Goal: Transaction & Acquisition: Purchase product/service

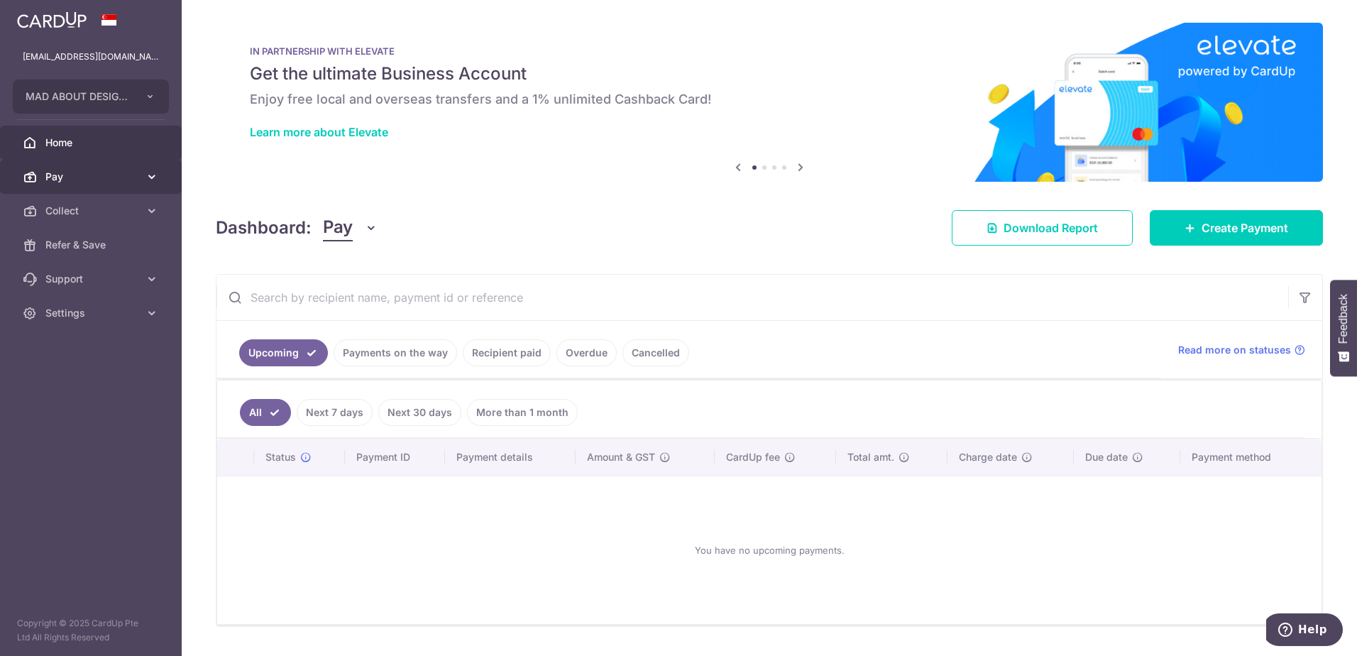
click at [73, 184] on link "Pay" at bounding box center [91, 177] width 182 height 34
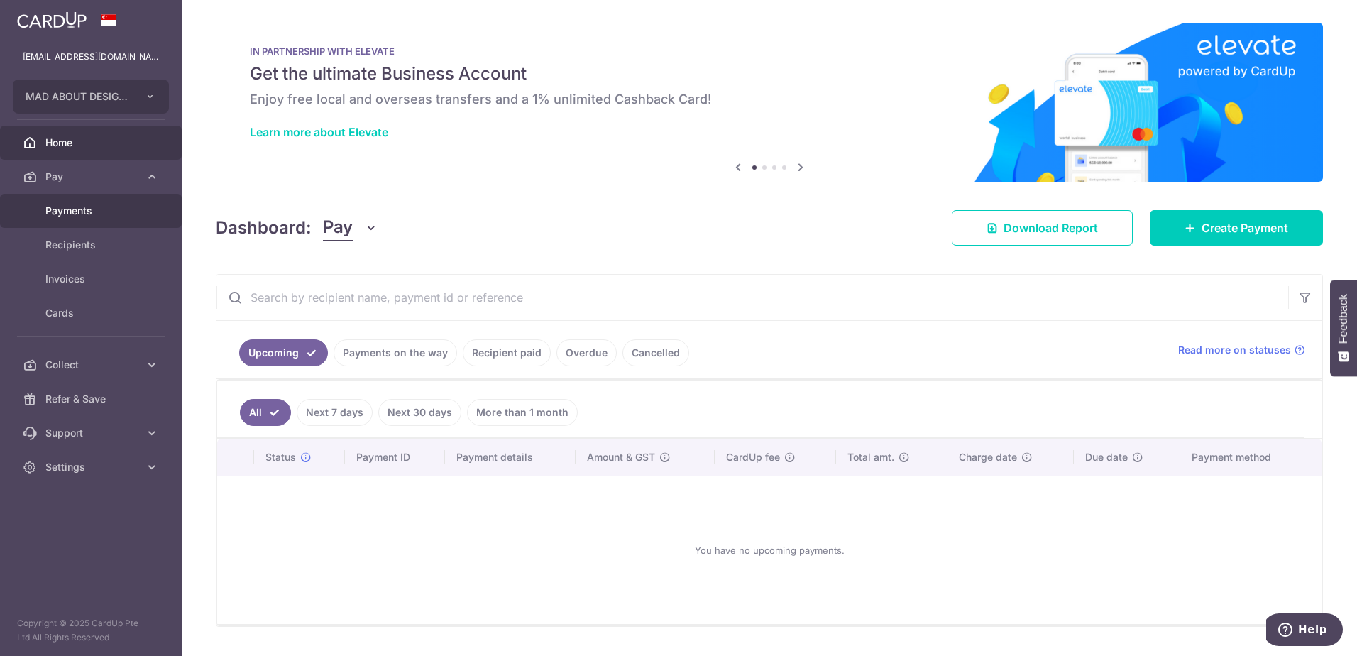
click at [80, 217] on span "Payments" at bounding box center [92, 211] width 94 height 14
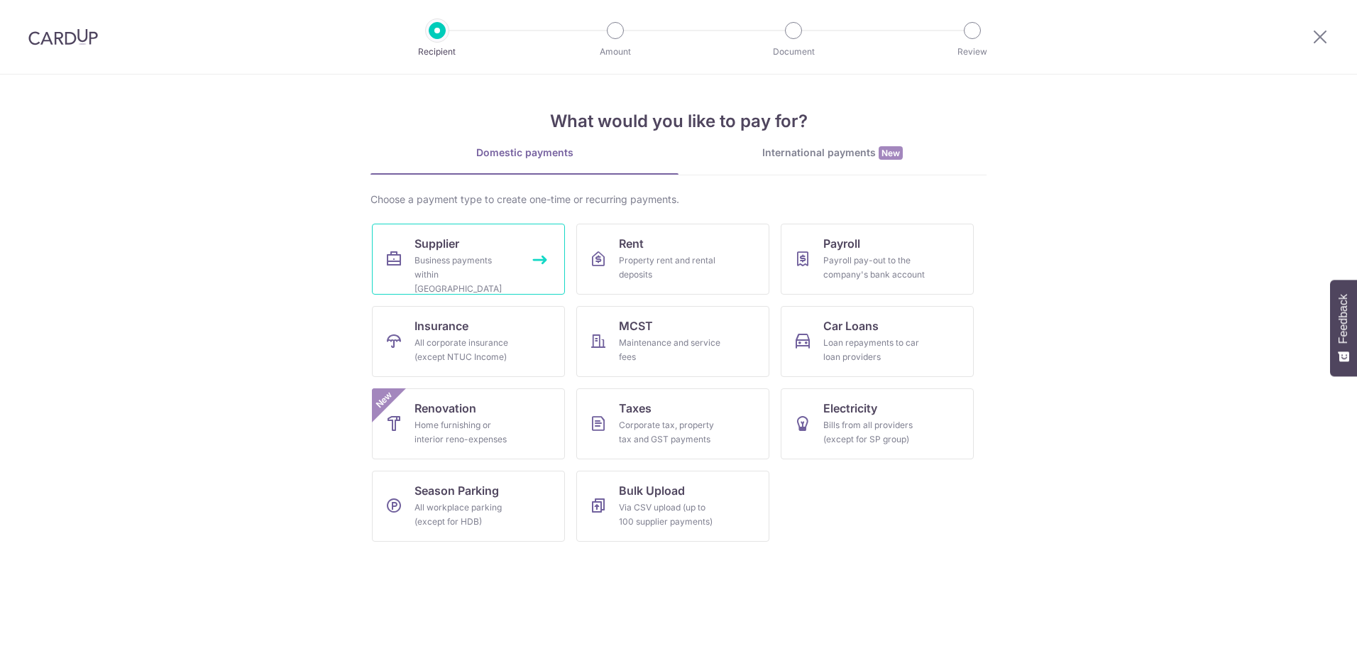
click at [479, 253] on div "Business payments within [GEOGRAPHIC_DATA]" at bounding box center [466, 274] width 102 height 43
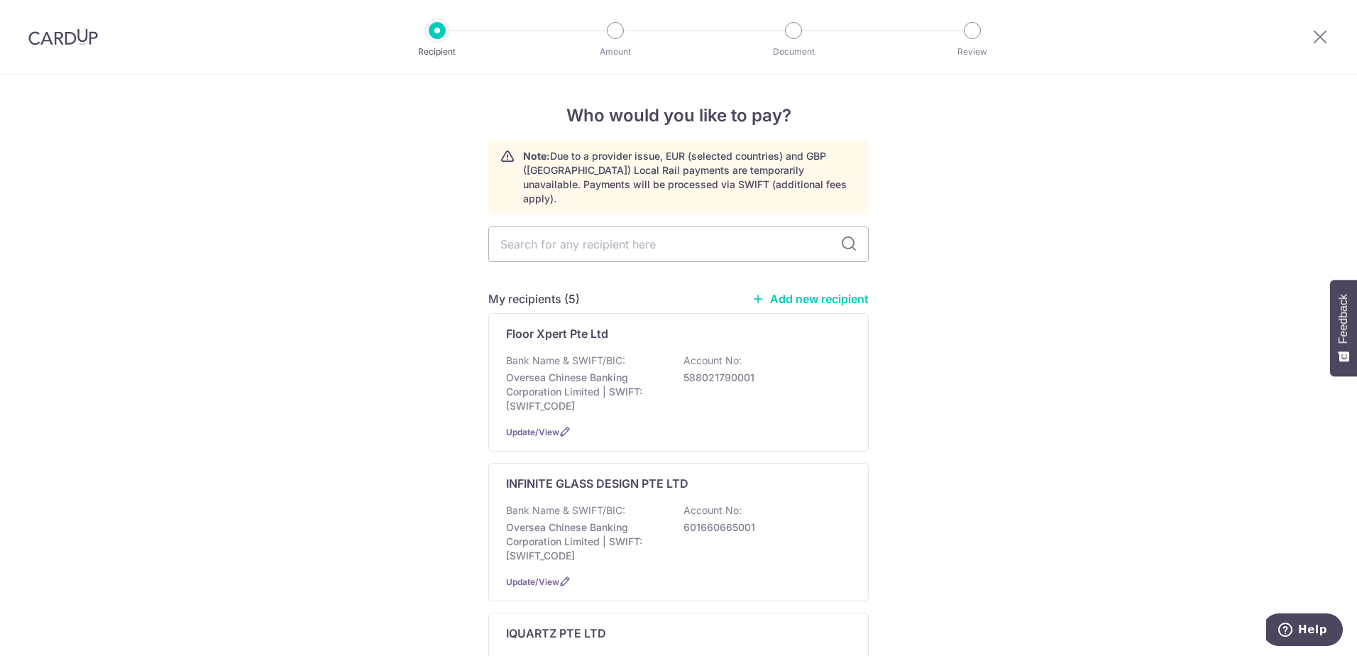
click at [794, 292] on link "Add new recipient" at bounding box center [810, 299] width 117 height 14
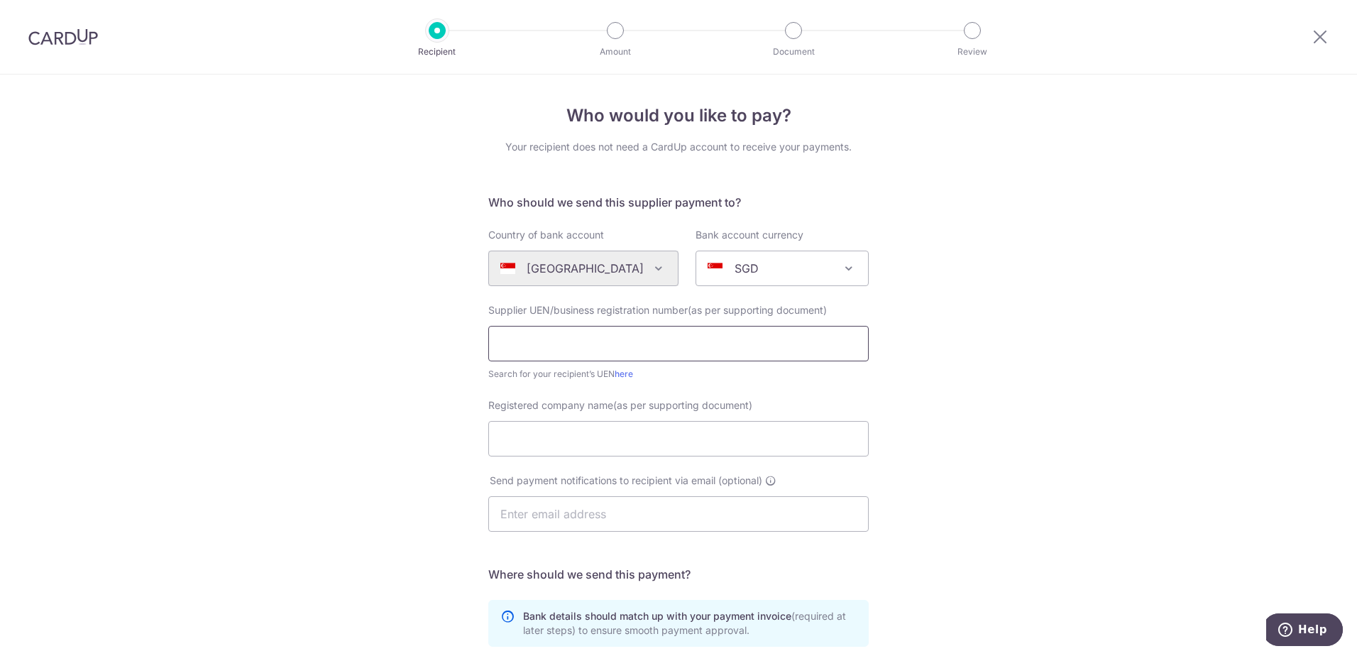
click at [609, 334] on input "text" at bounding box center [678, 343] width 381 height 35
click at [1321, 32] on icon at bounding box center [1320, 37] width 17 height 18
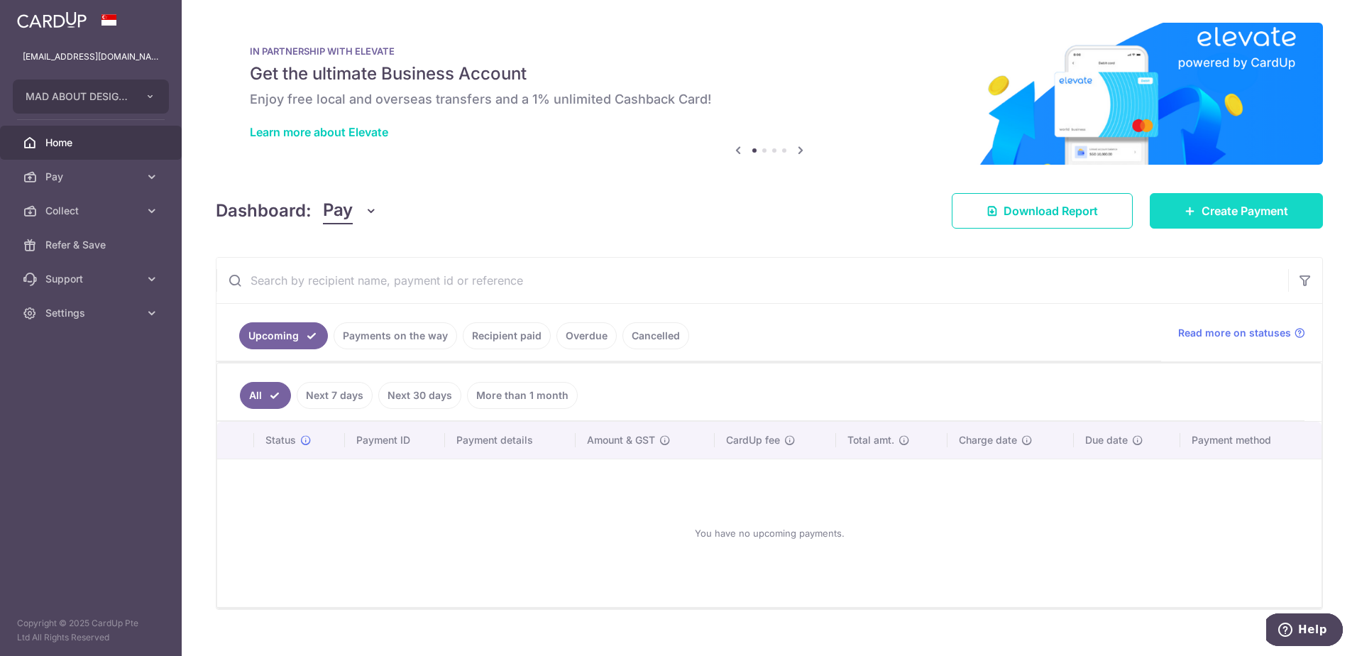
click at [1202, 214] on span "Create Payment" at bounding box center [1245, 210] width 87 height 17
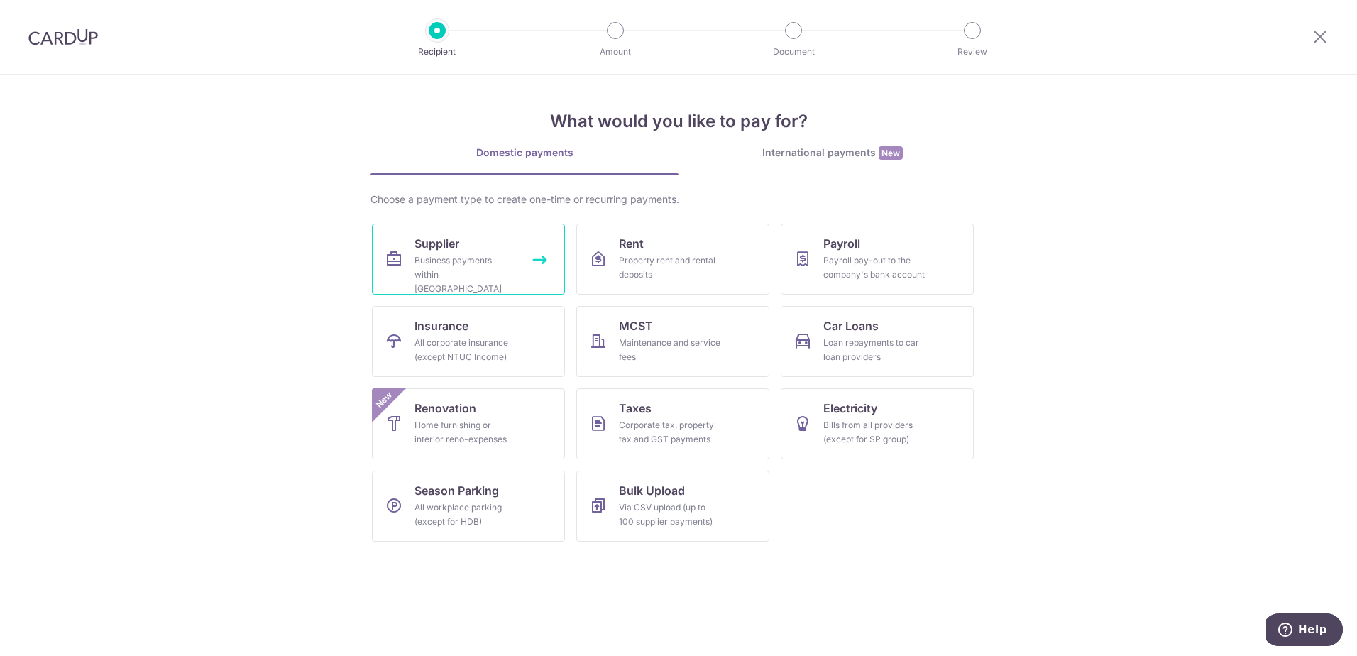
click at [476, 275] on div "Business payments within Singapore" at bounding box center [466, 274] width 102 height 43
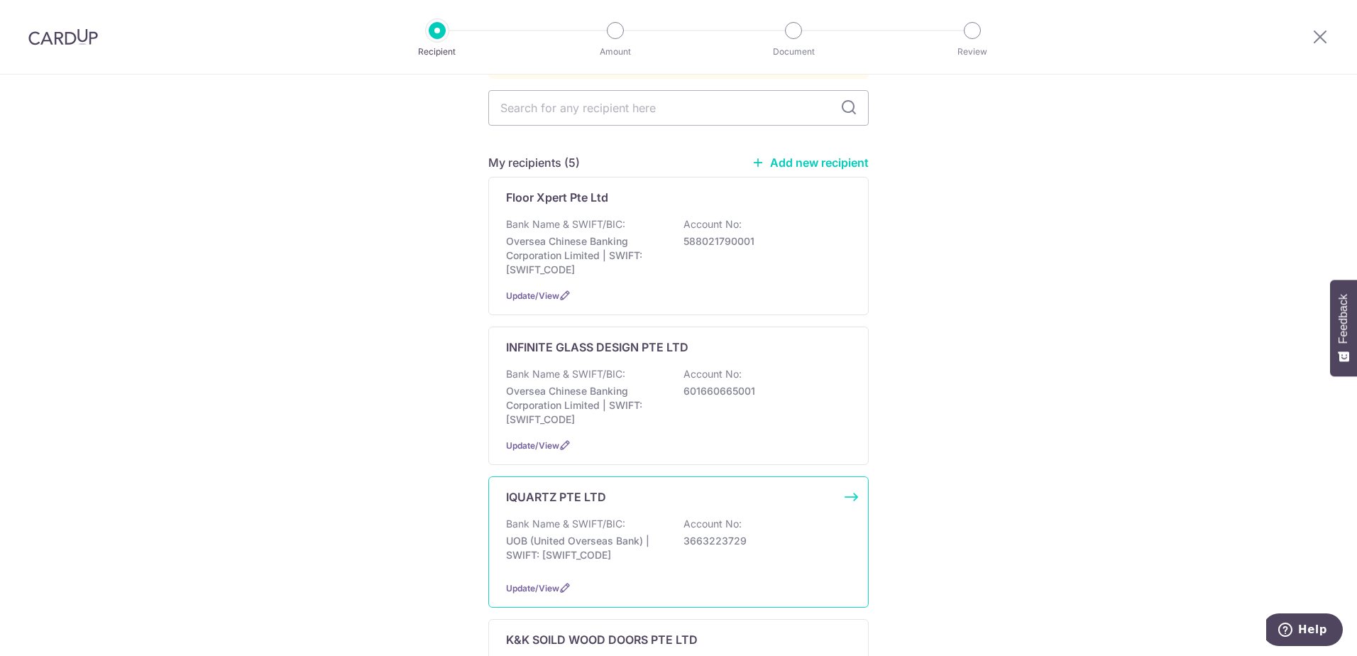
scroll to position [142, 0]
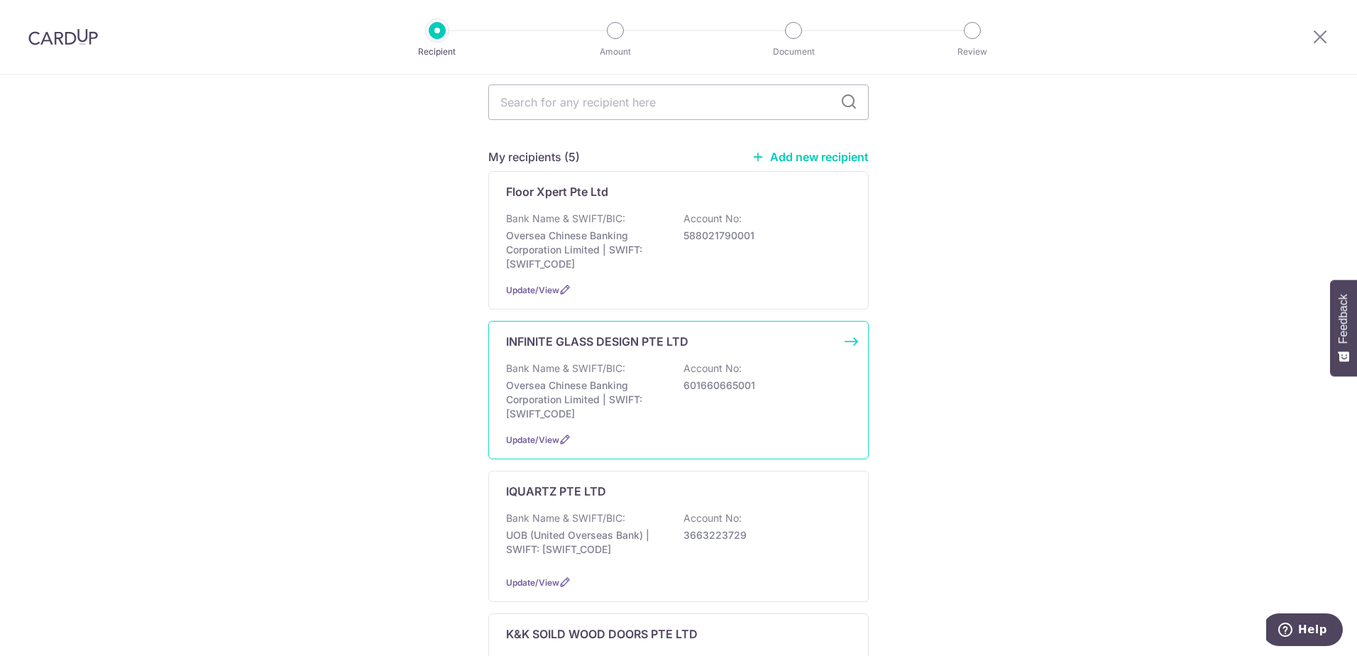
click at [555, 408] on div "INFINITE GLASS DESIGN PTE LTD Bank Name & SWIFT/BIC: Oversea Chinese Banking Co…" at bounding box center [678, 390] width 381 height 138
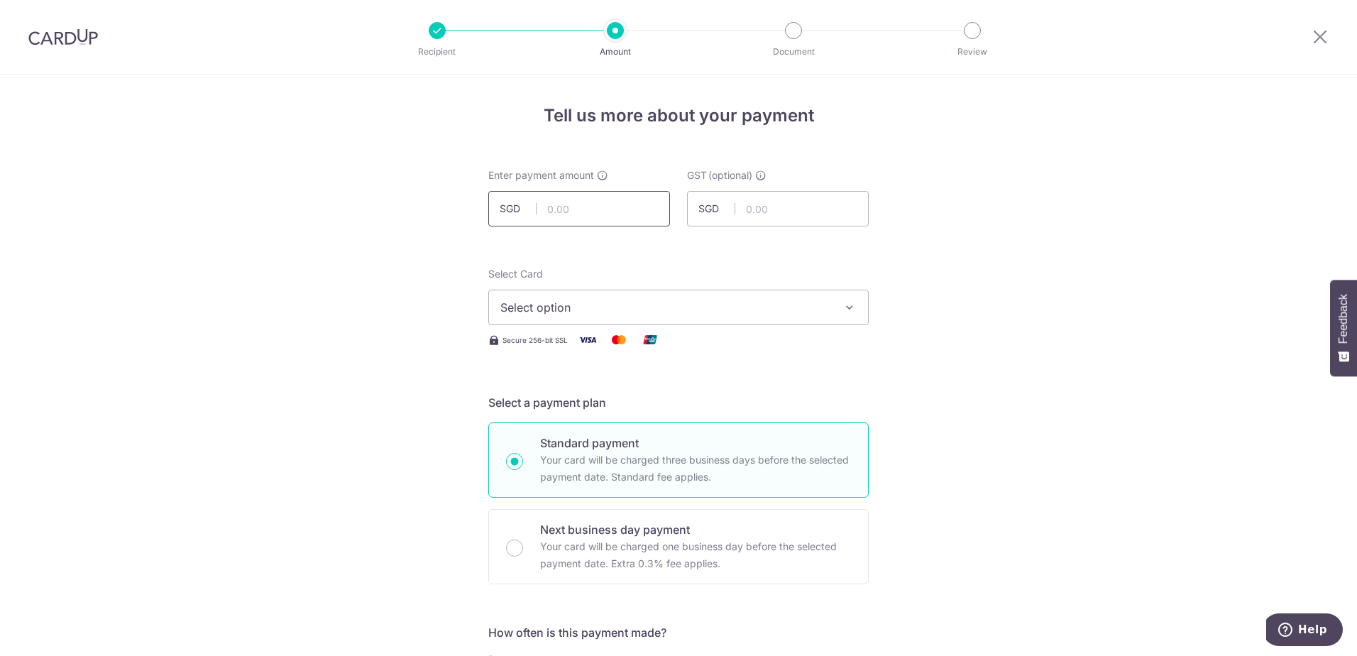
click at [581, 209] on input "text" at bounding box center [579, 208] width 182 height 35
click at [619, 201] on input "49.00" at bounding box center [579, 208] width 182 height 35
type input "4,464.00"
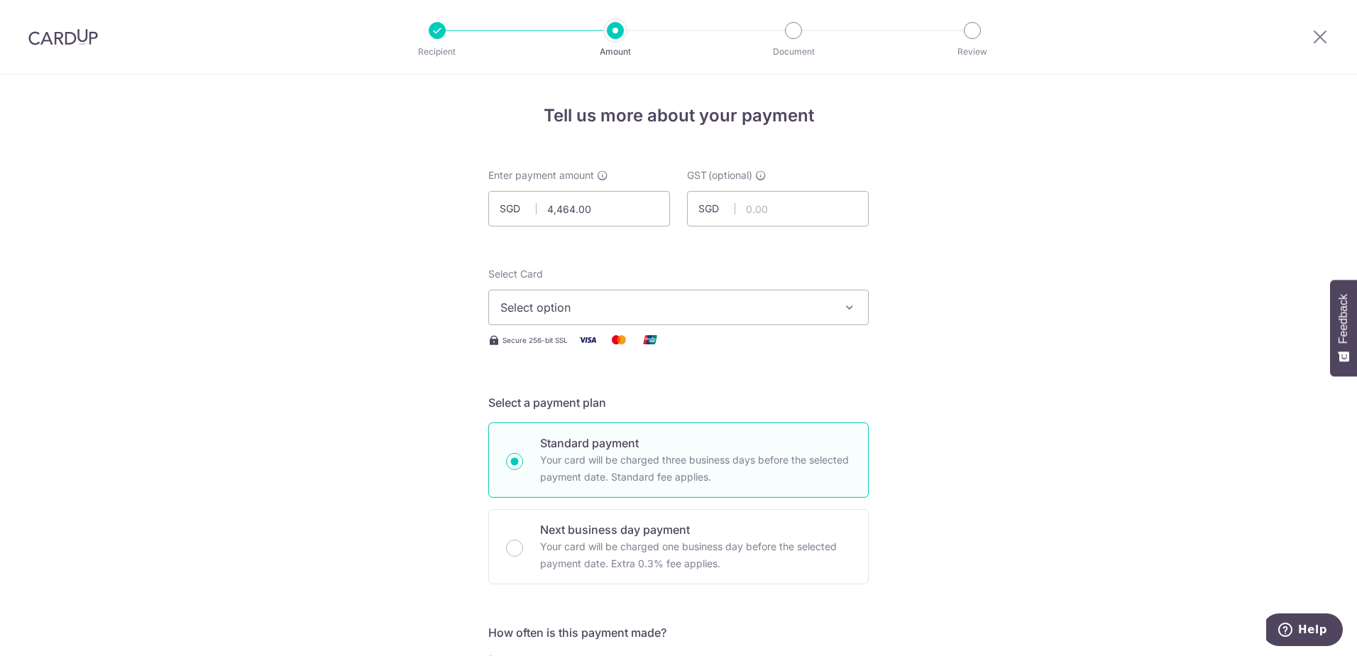
click at [650, 305] on span "Select option" at bounding box center [666, 307] width 331 height 17
click at [635, 403] on span "**** 1760" at bounding box center [679, 408] width 356 height 17
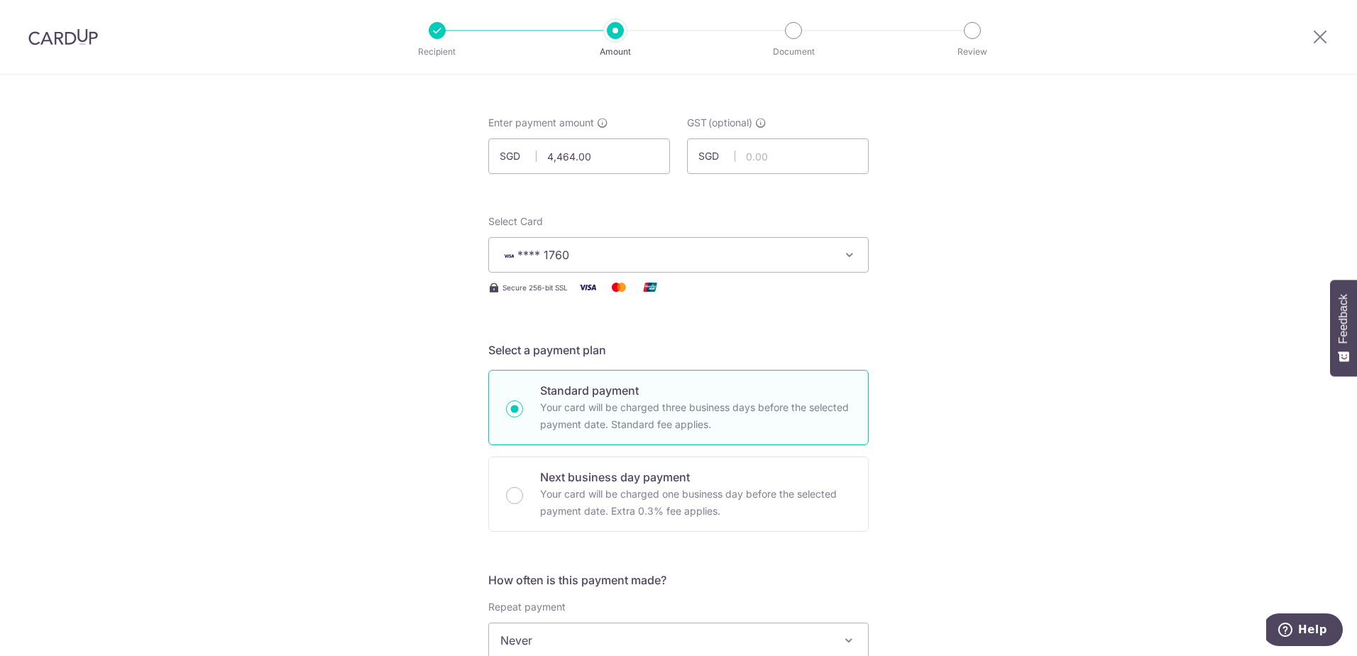
scroll to position [213, 0]
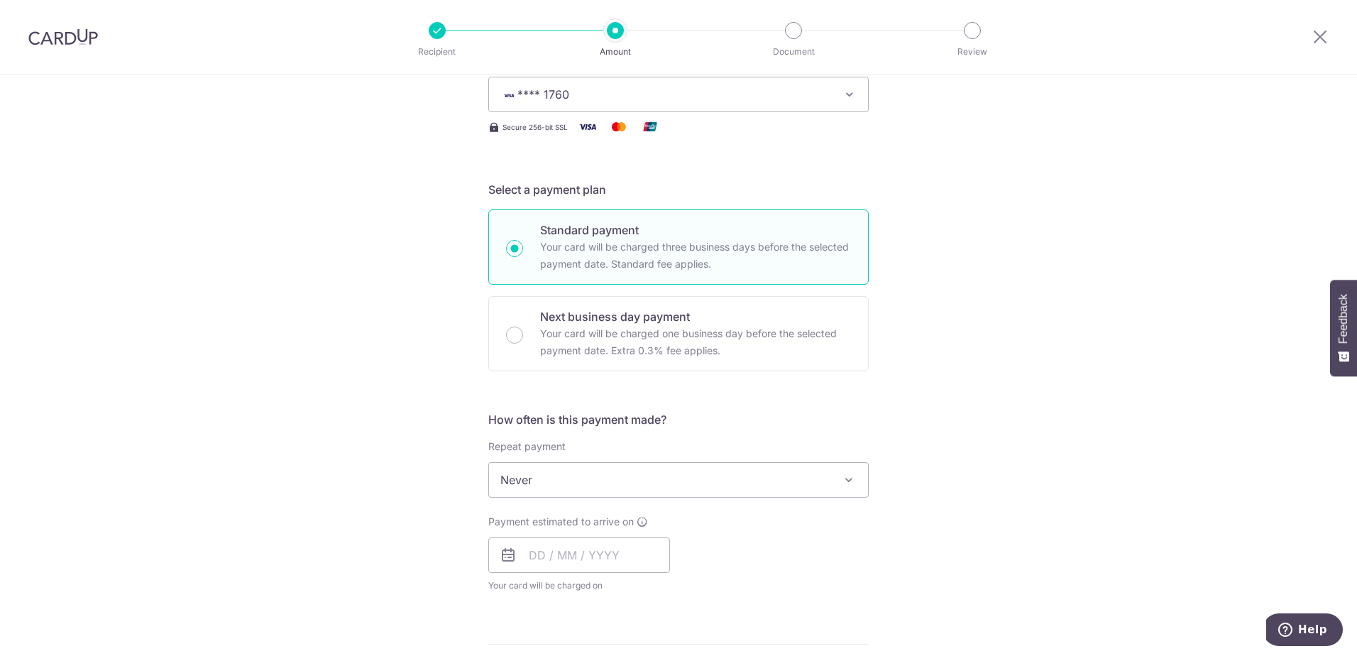
click at [958, 328] on div "Tell us more about your payment Enter payment amount SGD 4,464.00 4464.00 GST (…" at bounding box center [678, 551] width 1357 height 1379
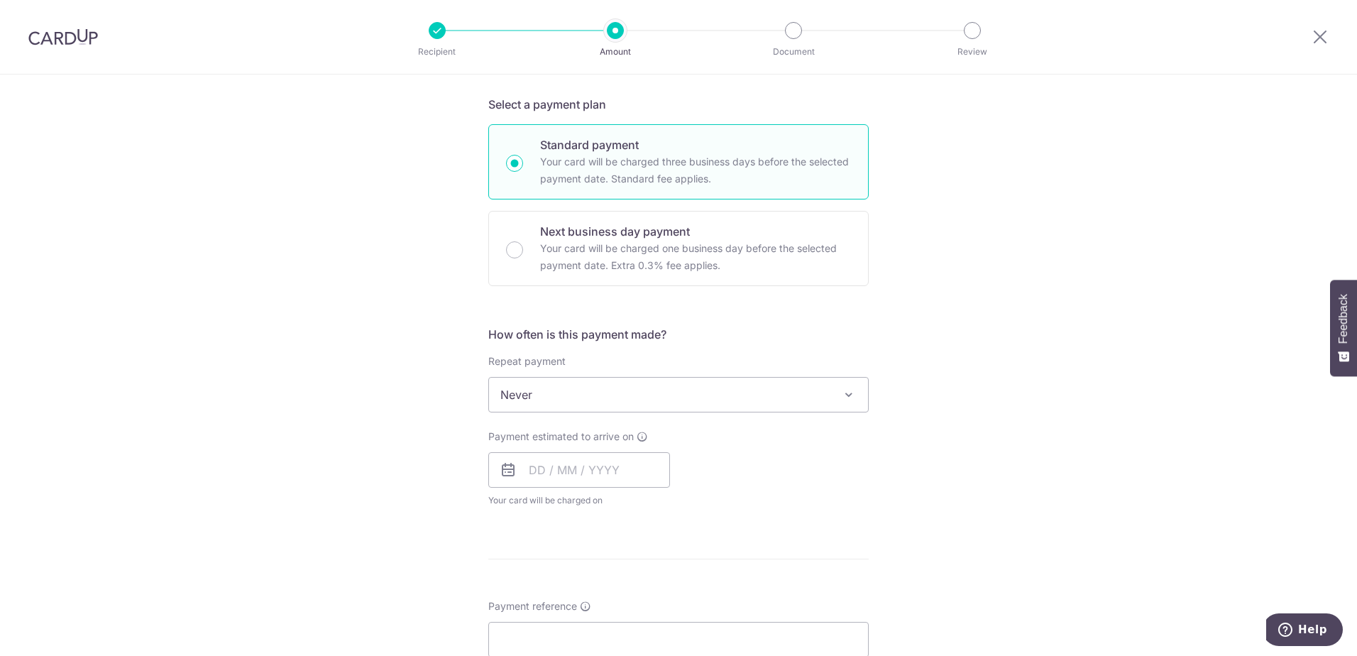
scroll to position [426, 0]
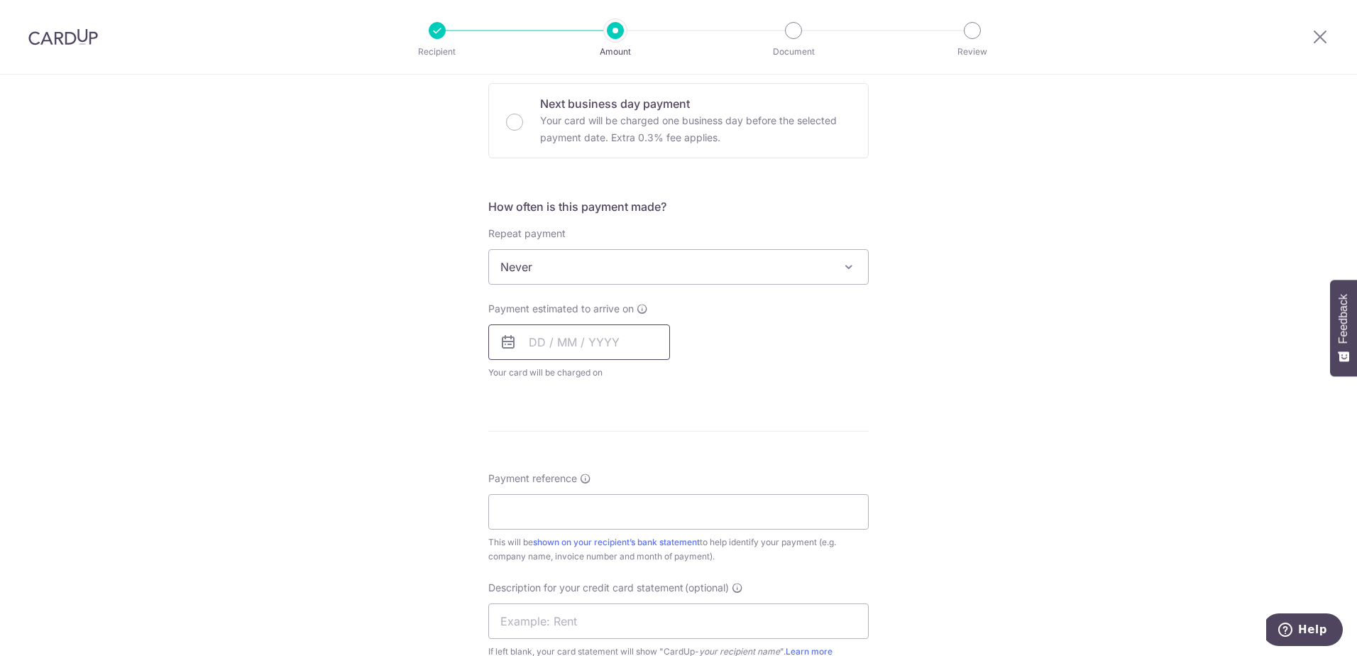
click at [613, 341] on input "text" at bounding box center [579, 341] width 182 height 35
click at [627, 446] on link "4" at bounding box center [631, 443] width 23 height 23
type input "[DATE]"
click at [0, 0] on p "Payment due and charge dates may be adjusted if it falls on weekends or public …" at bounding box center [0, 0] width 0 height 0
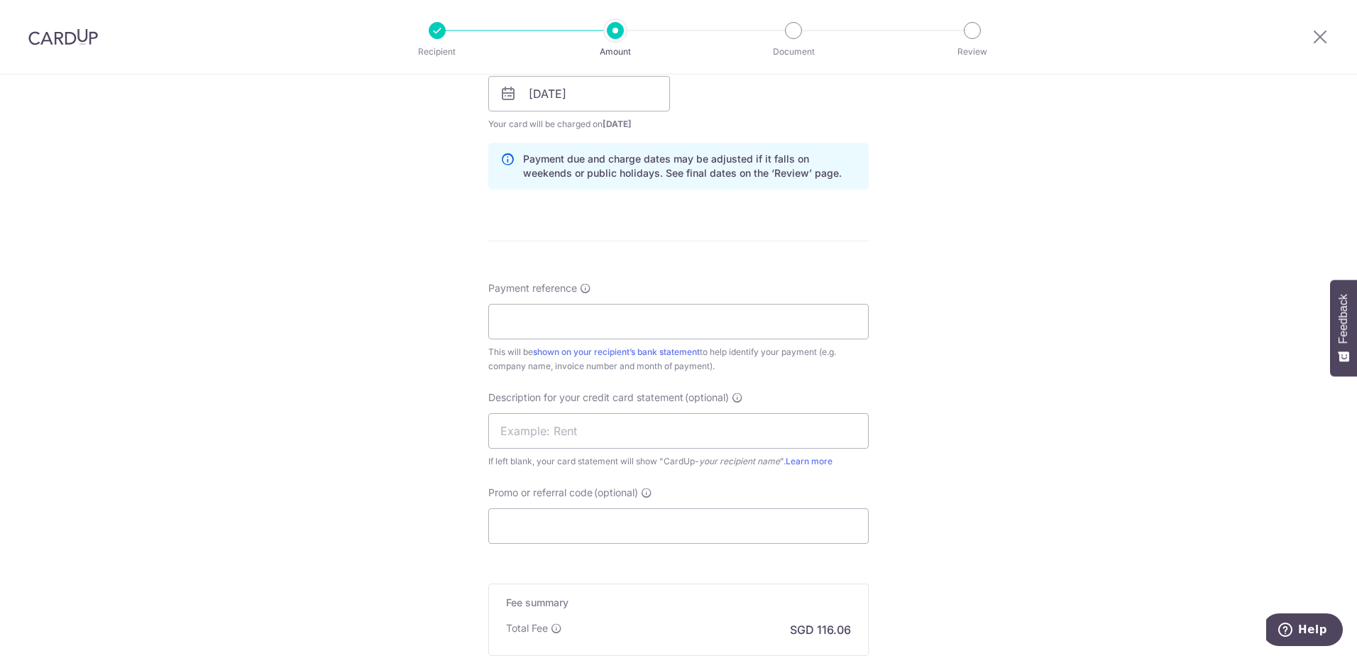
scroll to position [710, 0]
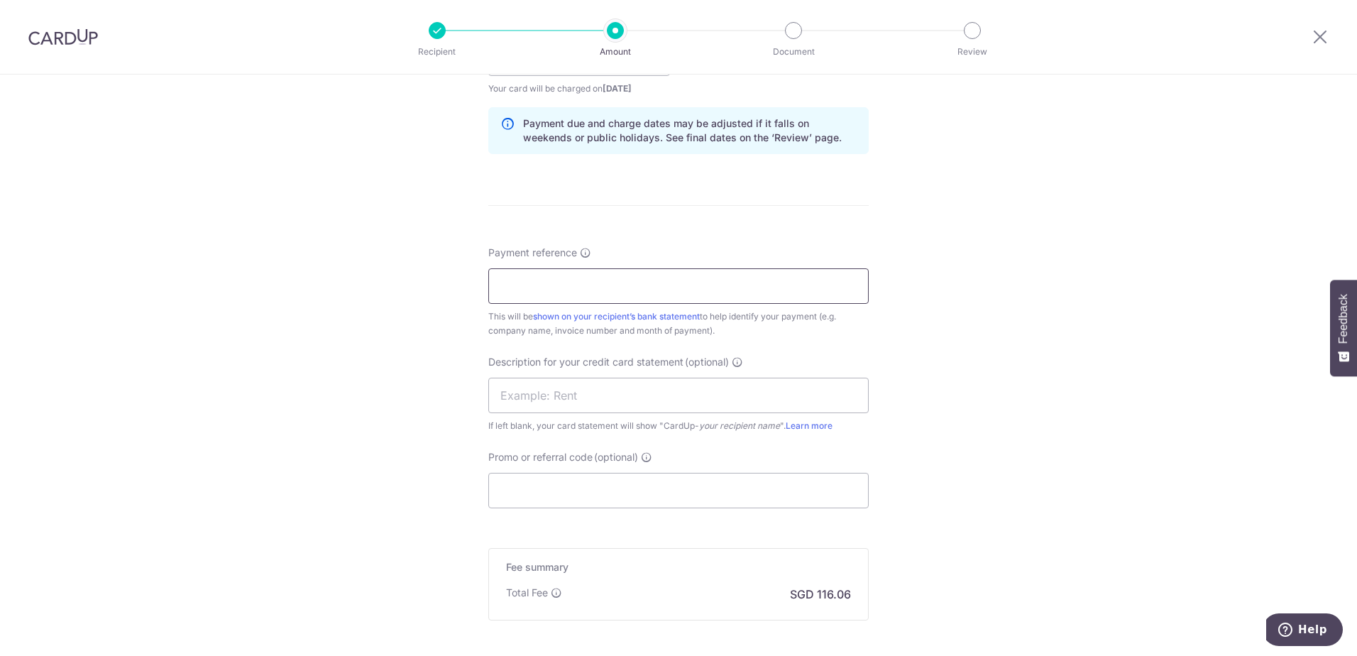
click at [703, 297] on input "Payment reference" at bounding box center [678, 285] width 381 height 35
paste input "400441"
type input "400441"
click at [900, 391] on div "Tell us more about your payment Enter payment amount SGD 4,464.00 4464.00 GST (…" at bounding box center [678, 84] width 1357 height 1438
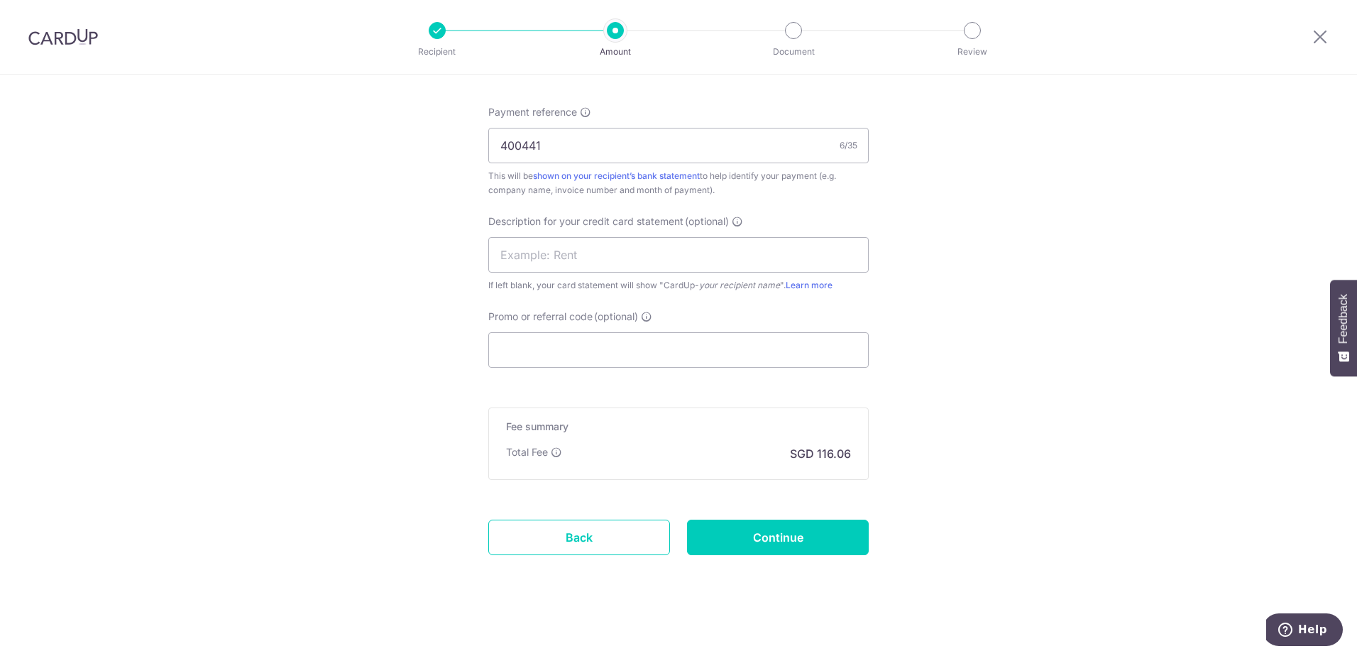
scroll to position [852, 0]
click at [803, 538] on input "Continue" at bounding box center [778, 535] width 182 height 35
type input "Create Schedule"
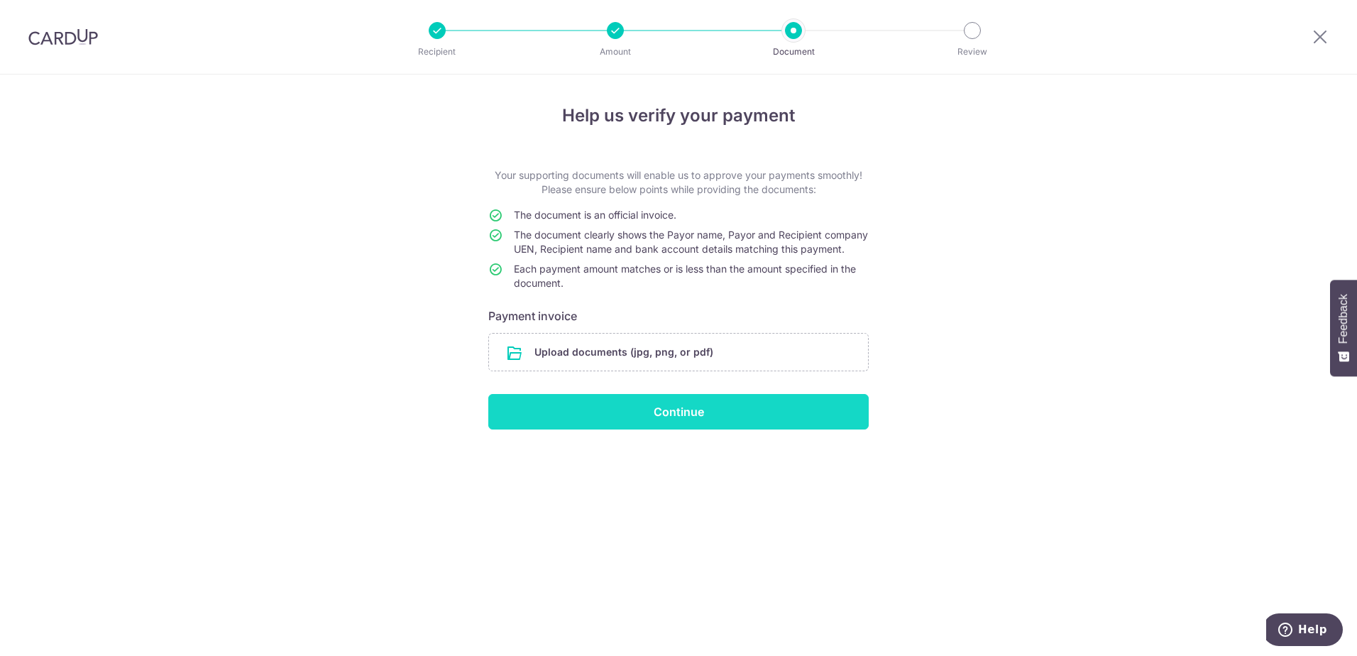
click at [719, 427] on input "Continue" at bounding box center [678, 411] width 381 height 35
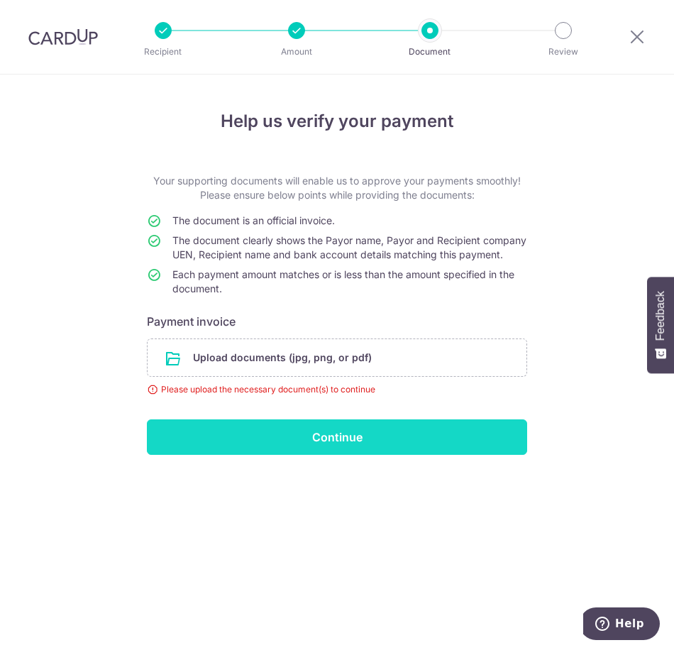
click at [248, 452] on input "Continue" at bounding box center [337, 437] width 381 height 35
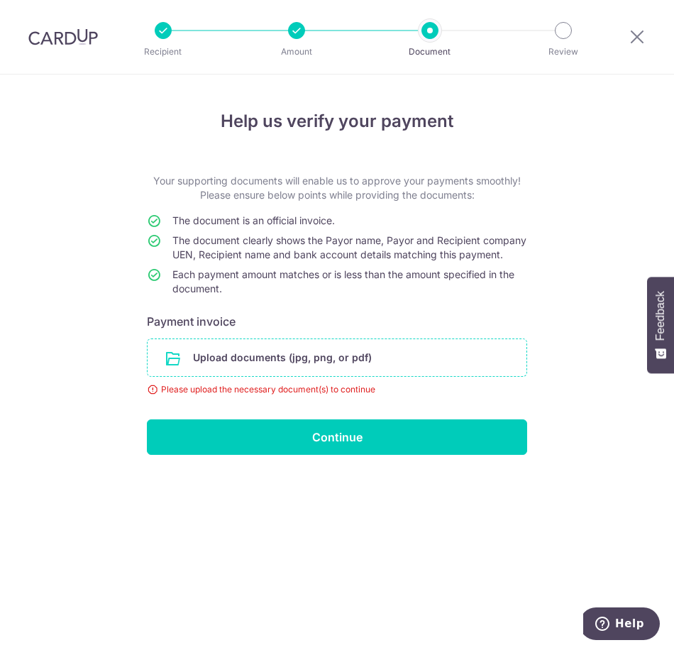
click at [295, 373] on input "file" at bounding box center [337, 357] width 379 height 37
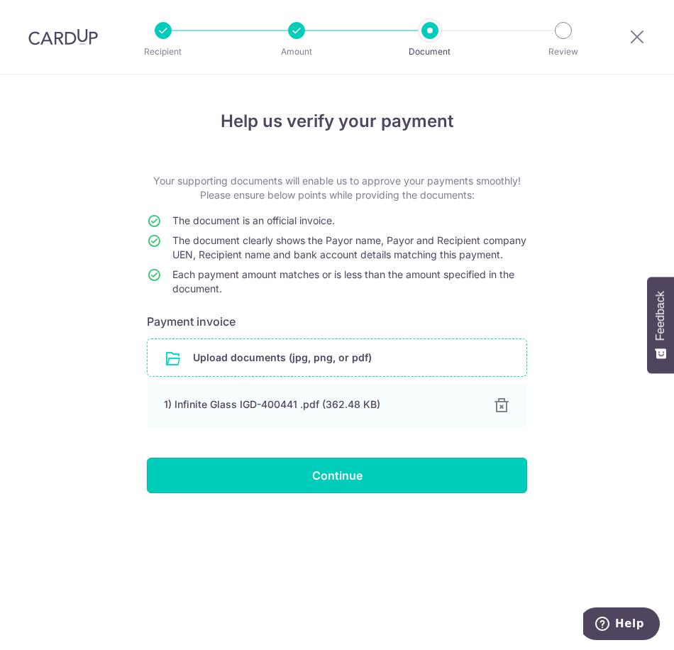
click at [294, 493] on input "Continue" at bounding box center [337, 475] width 381 height 35
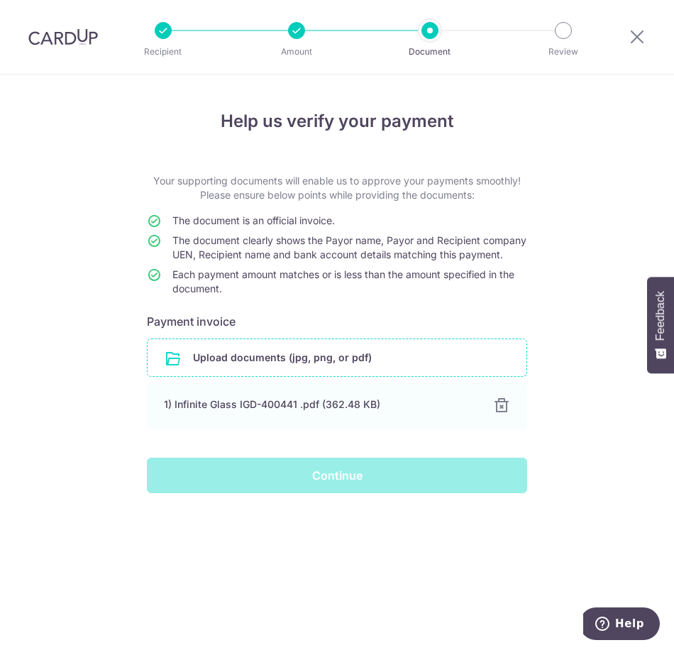
click at [72, 311] on div "Help us verify your payment Your supporting documents will enable us to approve…" at bounding box center [337, 363] width 674 height 576
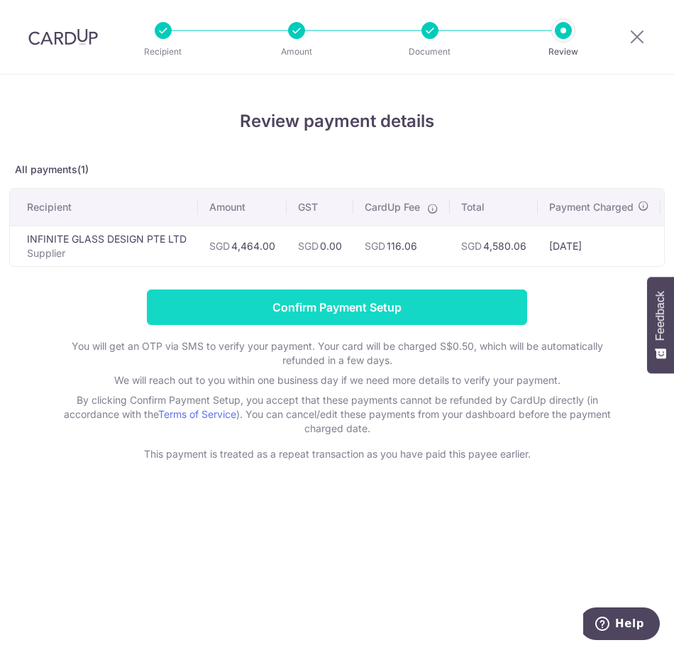
click at [373, 307] on input "Confirm Payment Setup" at bounding box center [337, 307] width 381 height 35
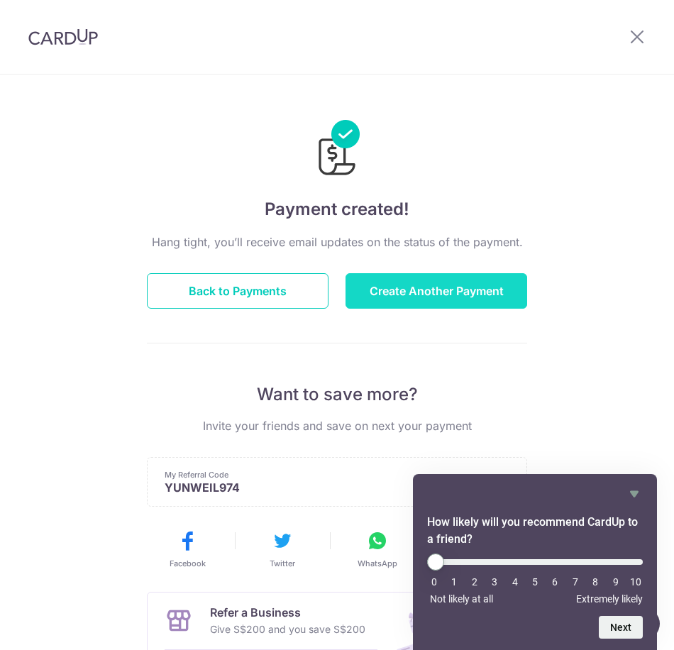
click at [415, 291] on button "Create Another Payment" at bounding box center [437, 290] width 182 height 35
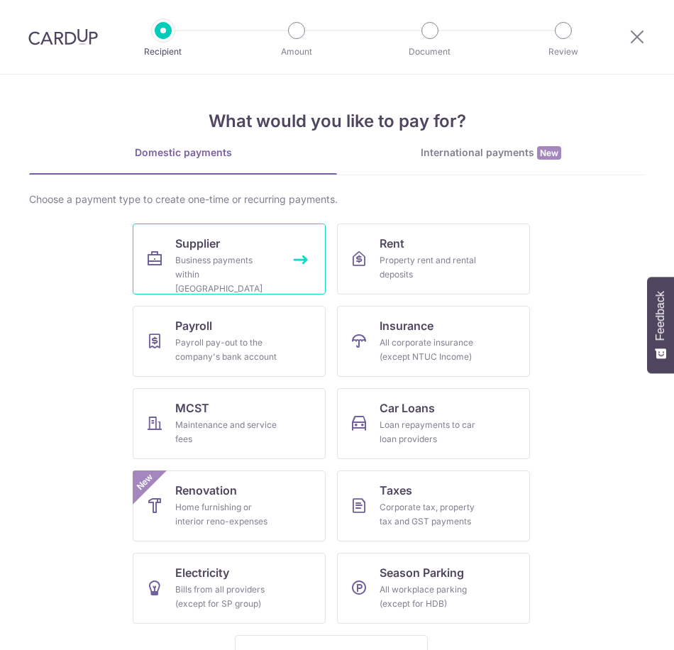
drag, startPoint x: 209, startPoint y: 264, endPoint x: 226, endPoint y: 264, distance: 16.3
click at [209, 264] on div "Business payments within Singapore" at bounding box center [226, 274] width 102 height 43
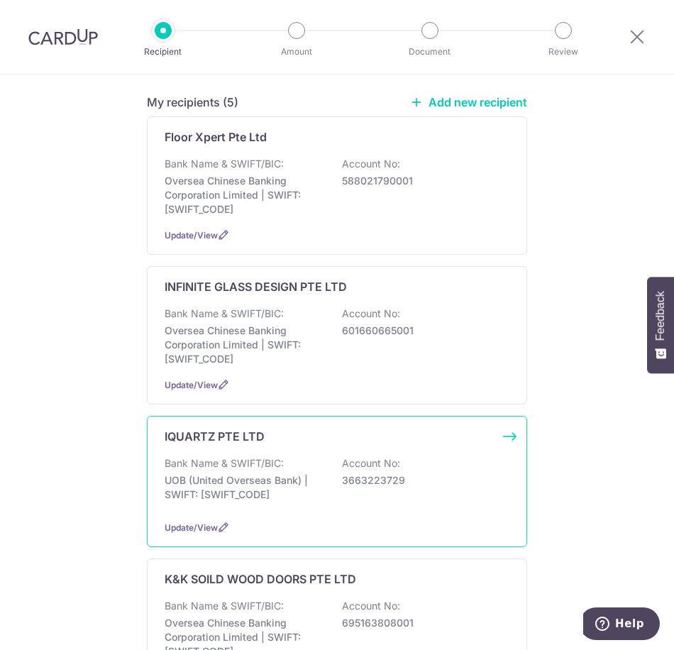
scroll to position [284, 0]
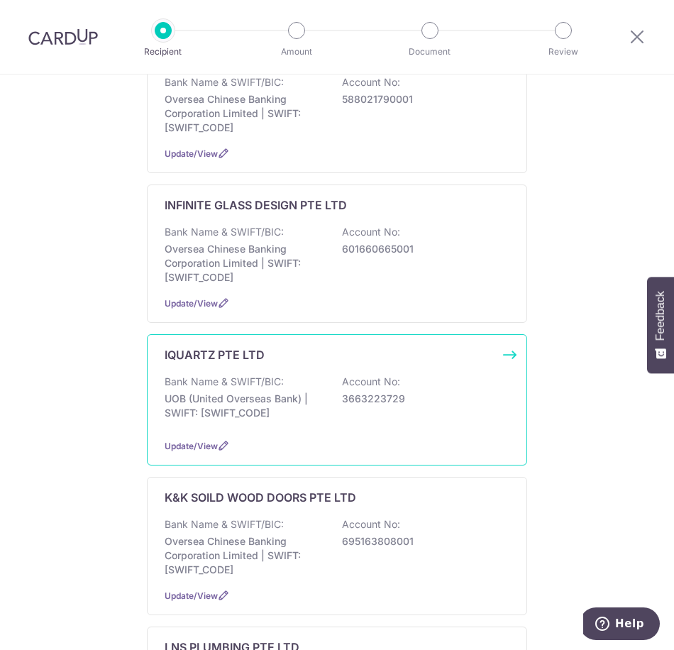
click at [229, 408] on div "Bank Name & SWIFT/BIC: UOB (United Overseas Bank) | SWIFT: [SWIFT_CODE] Account…" at bounding box center [337, 401] width 345 height 53
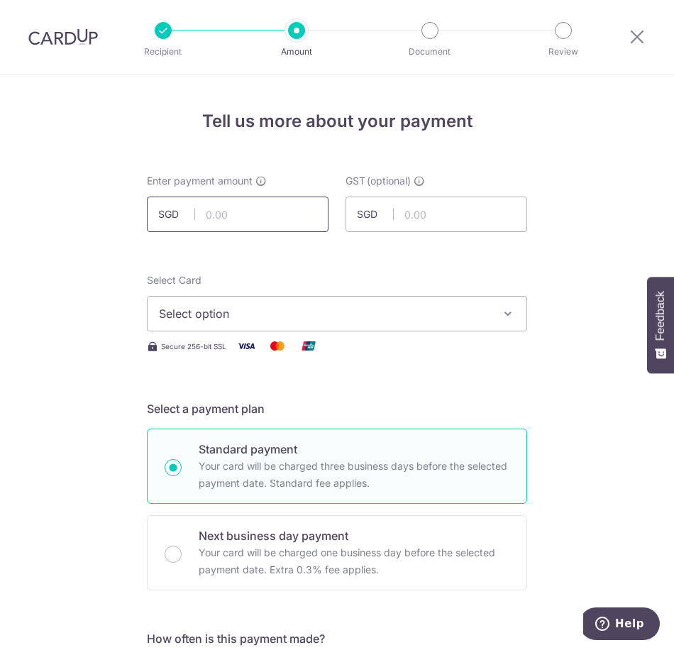
click at [256, 217] on input "text" at bounding box center [238, 214] width 182 height 35
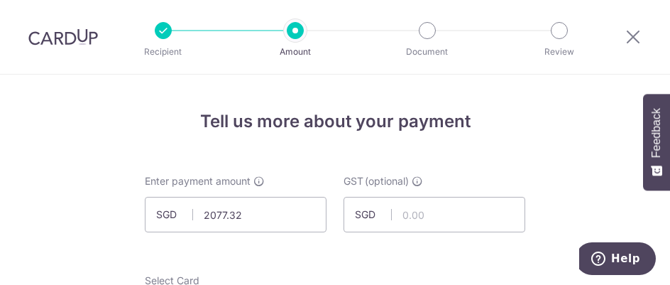
type input "2,077.32"
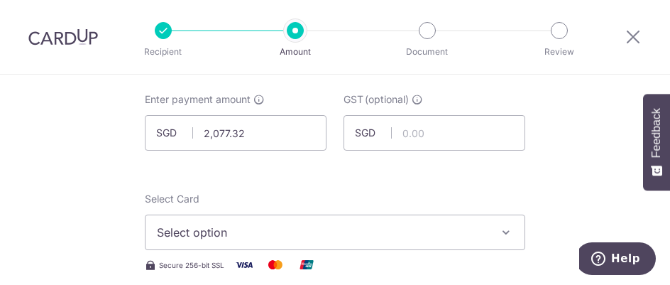
scroll to position [142, 0]
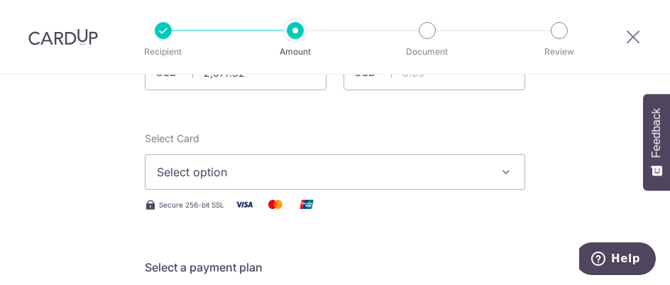
click at [243, 177] on span "Select option" at bounding box center [322, 171] width 331 height 17
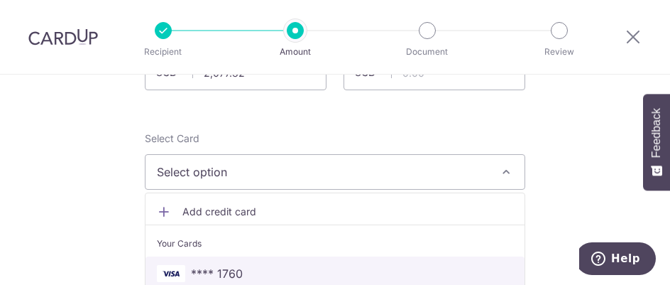
click at [226, 269] on span "**** 1760" at bounding box center [217, 273] width 52 height 17
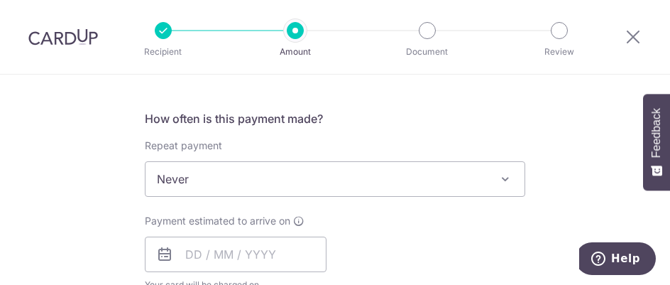
scroll to position [639, 0]
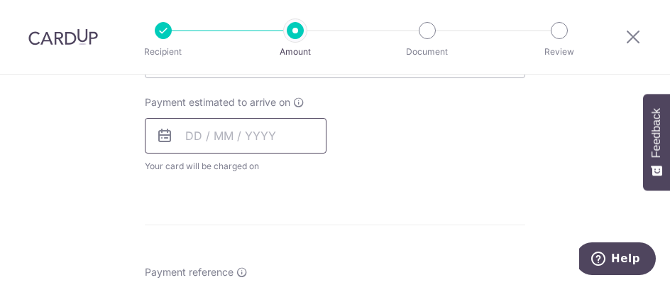
click at [245, 137] on input "text" at bounding box center [236, 135] width 182 height 35
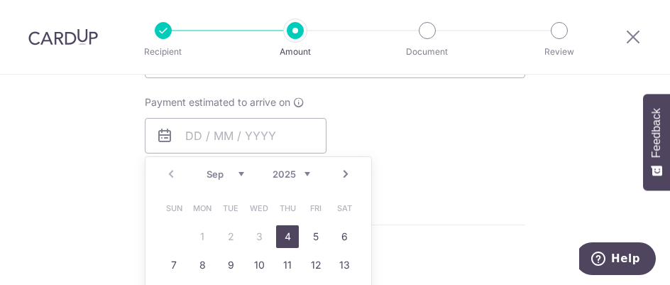
click at [280, 234] on link "4" at bounding box center [287, 236] width 23 height 23
type input "04/09/2025"
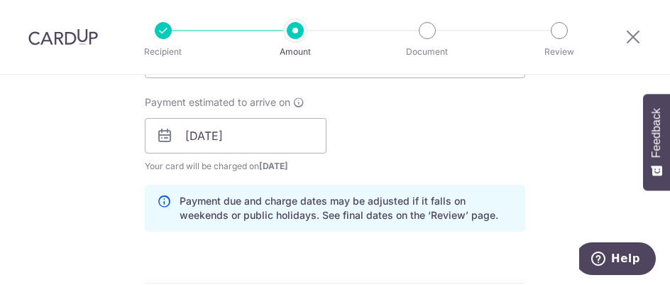
click at [392, 182] on div "How often is this payment made? Repeat payment Never Every week Every month Eve…" at bounding box center [335, 116] width 381 height 251
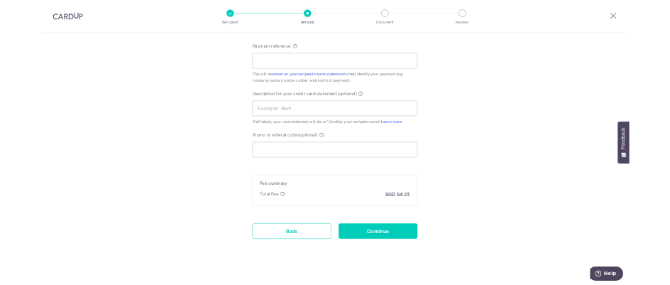
scroll to position [856, 0]
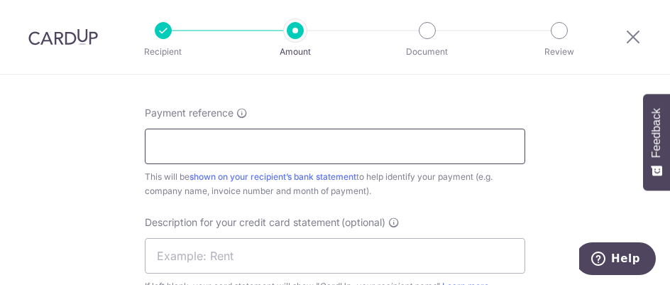
click at [251, 153] on input "Payment reference" at bounding box center [335, 145] width 381 height 35
type input "226 054"
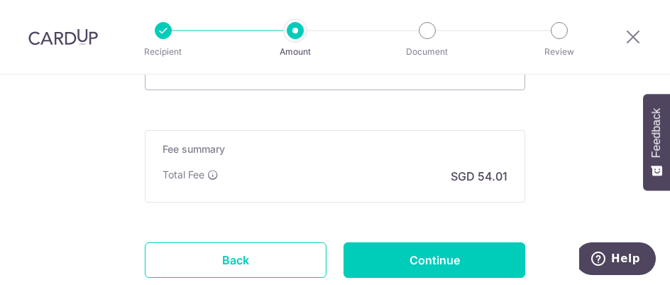
scroll to position [1234, 0]
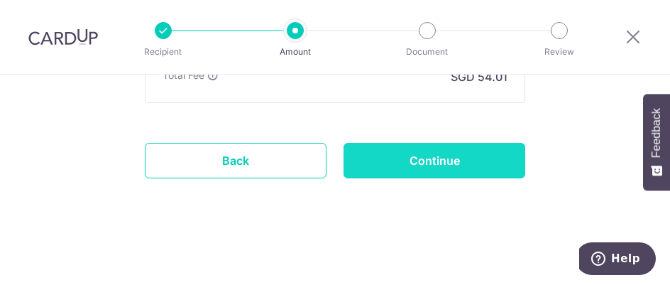
click at [422, 169] on input "Continue" at bounding box center [435, 160] width 182 height 35
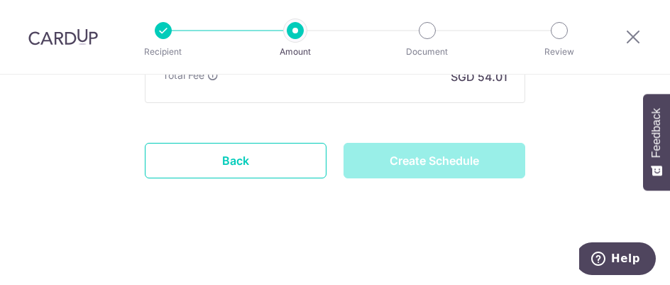
type input "Create Schedule"
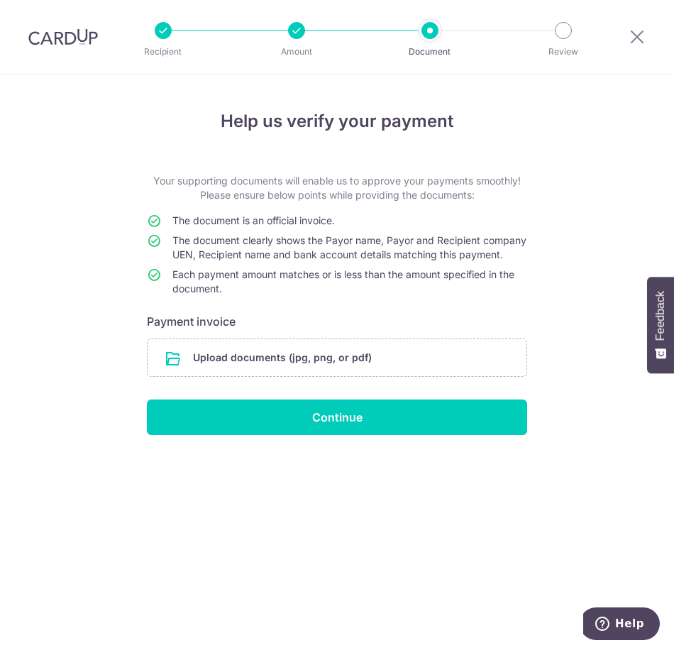
click at [277, 284] on div "Help us verify your payment Your supporting documents will enable us to approve…" at bounding box center [337, 363] width 674 height 576
click at [283, 284] on input "file" at bounding box center [337, 357] width 379 height 37
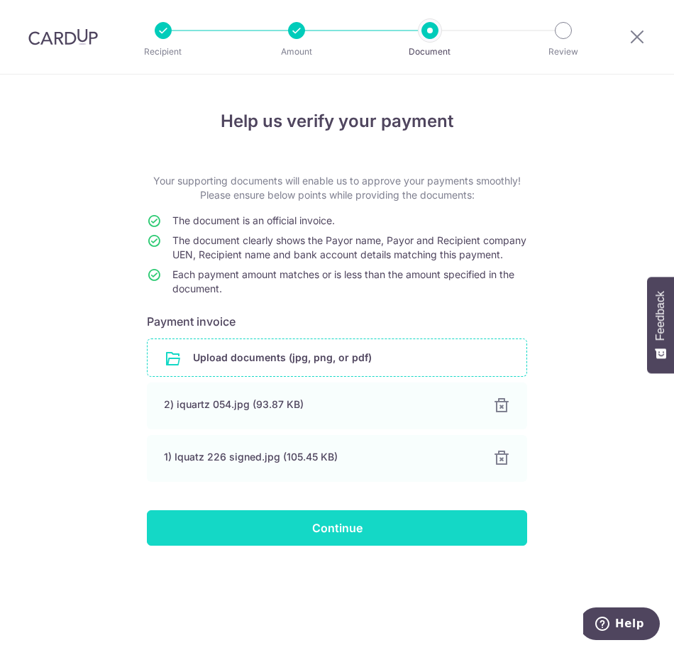
click at [335, 284] on input "Continue" at bounding box center [337, 527] width 381 height 35
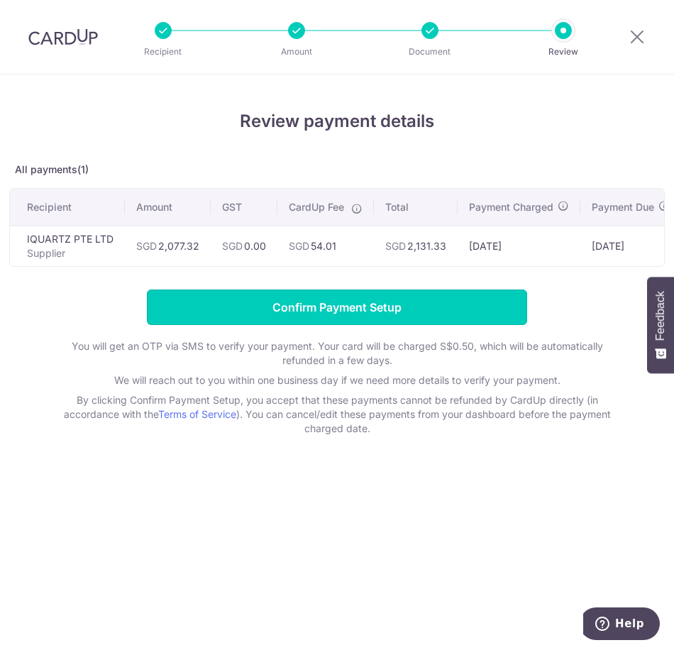
click at [336, 316] on input "Confirm Payment Setup" at bounding box center [337, 307] width 381 height 35
